Goal: Information Seeking & Learning: Find specific page/section

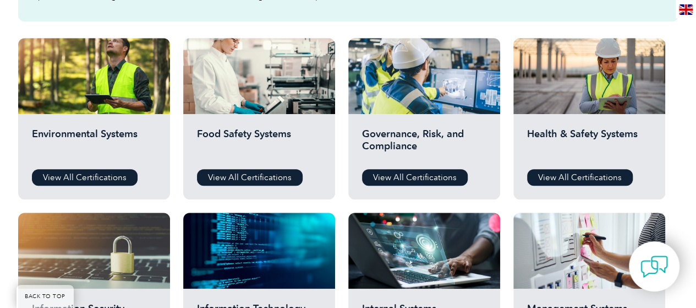
scroll to position [385, 0]
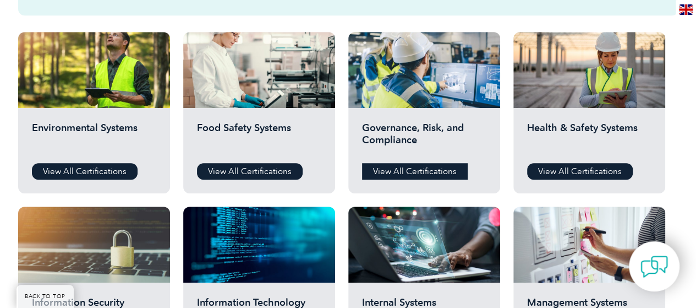
click at [419, 170] on link "View All Certifications" at bounding box center [415, 171] width 106 height 17
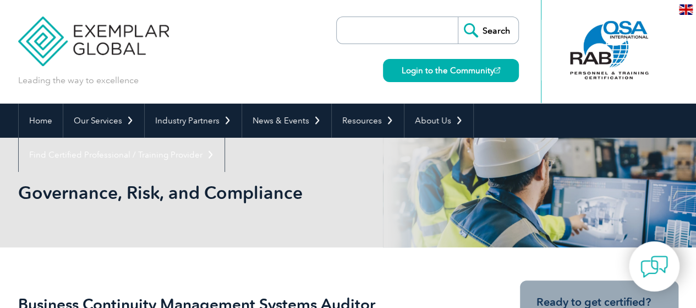
click at [399, 32] on input "search" at bounding box center [400, 30] width 116 height 26
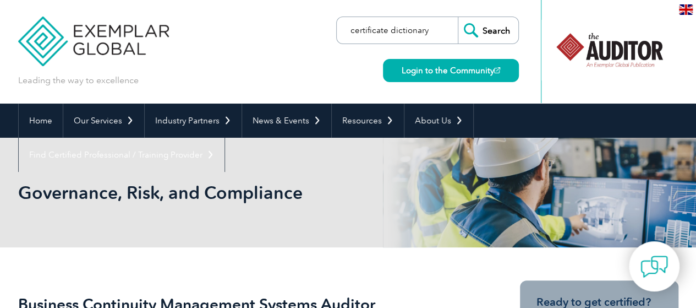
type input "certificate dictionary"
click at [458, 17] on input "Search" at bounding box center [488, 30] width 61 height 26
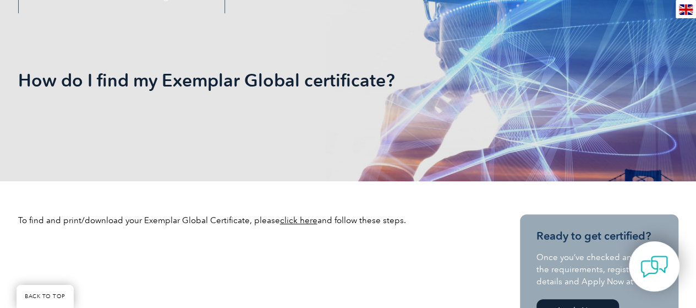
scroll to position [220, 0]
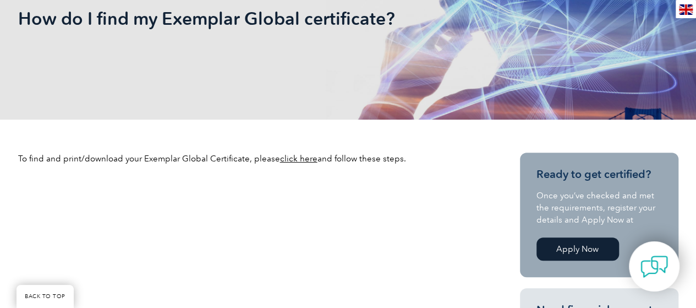
click at [295, 154] on link "click here" at bounding box center [298, 159] width 37 height 10
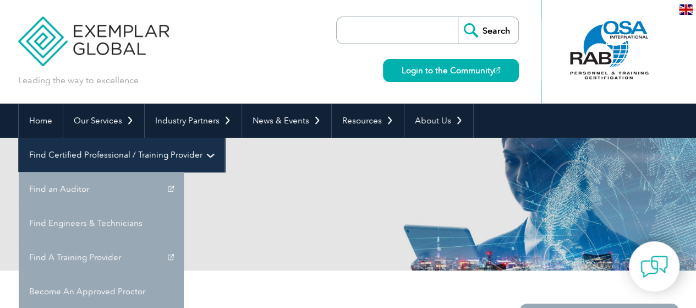
click at [225, 138] on link "Find Certified Professional / Training Provider" at bounding box center [122, 155] width 206 height 34
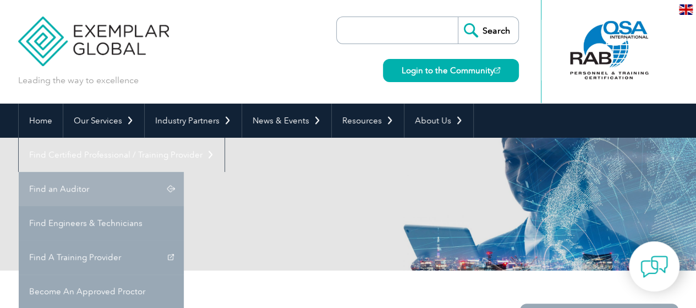
click at [184, 172] on link "Find an Auditor" at bounding box center [101, 189] width 165 height 34
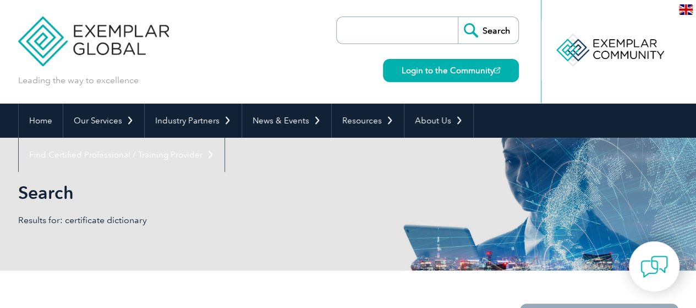
click at [390, 35] on input "search" at bounding box center [400, 30] width 116 height 26
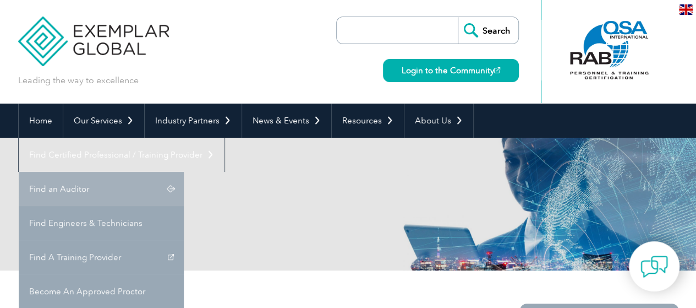
click at [184, 172] on link "Find an Auditor" at bounding box center [101, 189] width 165 height 34
